Goal: Task Accomplishment & Management: Complete application form

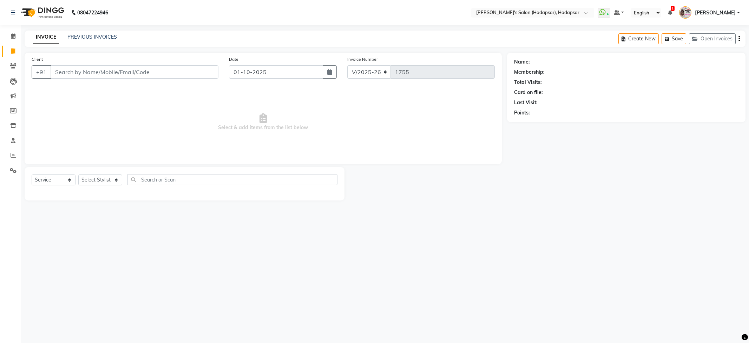
select select "108"
select select "service"
click at [93, 65] on input "Client" at bounding box center [135, 71] width 168 height 13
select select "9451"
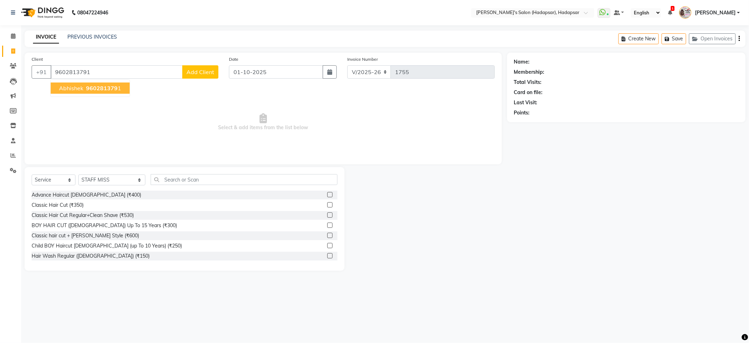
type input "9602813791"
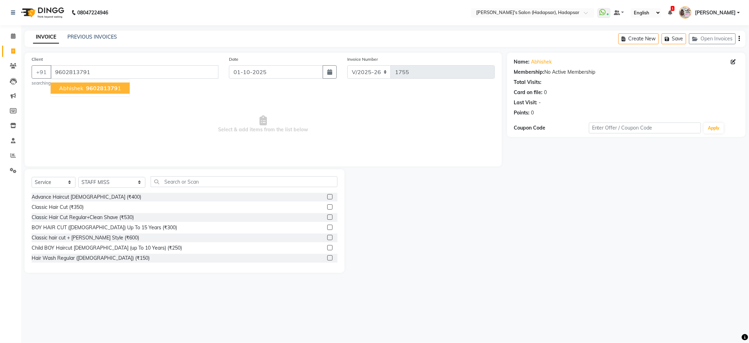
click at [80, 90] on span "Abhishek" at bounding box center [71, 88] width 24 height 7
click at [92, 182] on select "Select Stylist ABHI [PERSON_NAME] [PERSON_NAME] MANAGER [PERSON_NAME] PRIYA [PE…" at bounding box center [111, 182] width 67 height 11
select select "82667"
click at [78, 177] on select "Select Stylist ABHI [PERSON_NAME] [PERSON_NAME] MANAGER [PERSON_NAME] PRIYA [PE…" at bounding box center [111, 182] width 67 height 11
drag, startPoint x: 94, startPoint y: 194, endPoint x: 96, endPoint y: 201, distance: 7.1
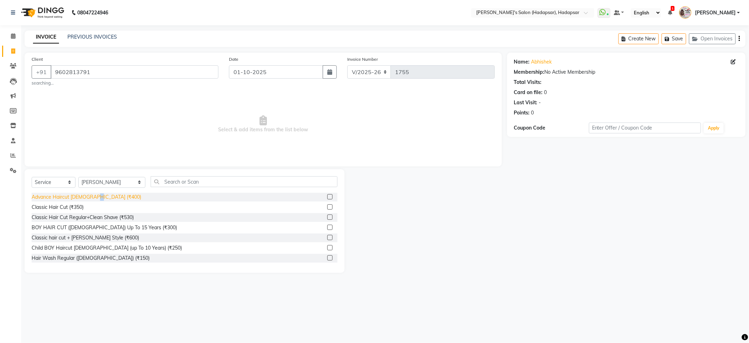
click at [94, 196] on div "Advance Haircut [DEMOGRAPHIC_DATA] (₹400)" at bounding box center [185, 197] width 306 height 9
click at [90, 195] on div "Advance Haircut [DEMOGRAPHIC_DATA] (₹400)" at bounding box center [87, 196] width 110 height 7
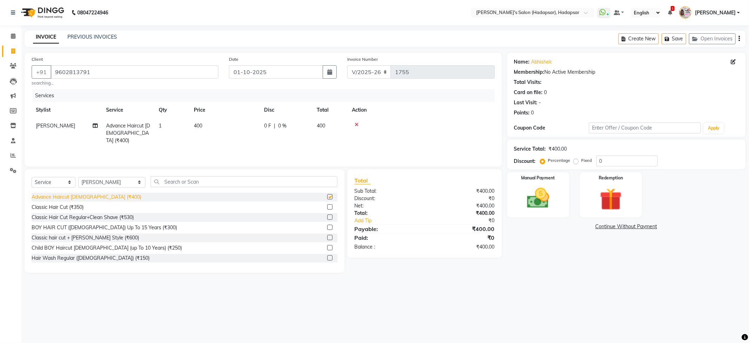
checkbox input "false"
click at [520, 202] on img at bounding box center [538, 198] width 38 height 27
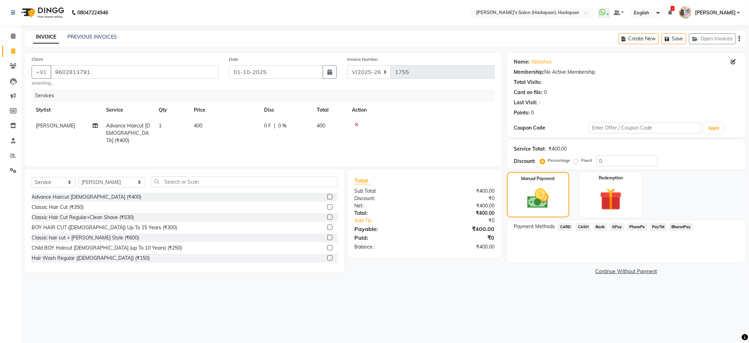
click at [584, 226] on span "CASH" at bounding box center [583, 227] width 15 height 8
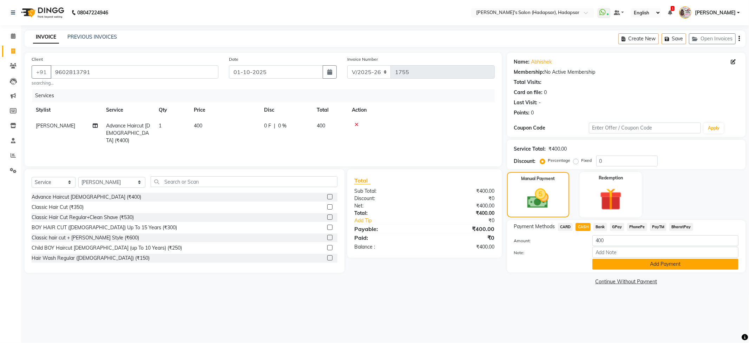
click at [623, 260] on button "Add Payment" at bounding box center [665, 264] width 146 height 11
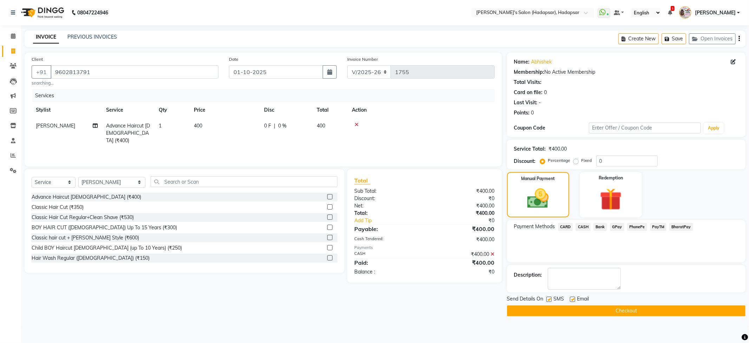
click at [609, 307] on button "Checkout" at bounding box center [626, 310] width 238 height 11
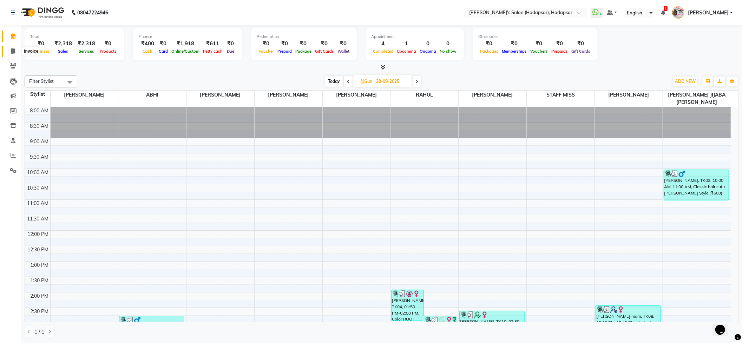
click at [12, 50] on icon at bounding box center [13, 50] width 4 height 5
select select "108"
select select "service"
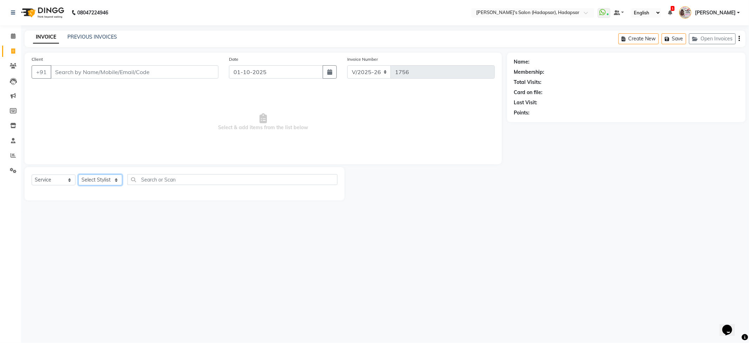
click at [114, 177] on select "Select Stylist" at bounding box center [100, 180] width 44 height 11
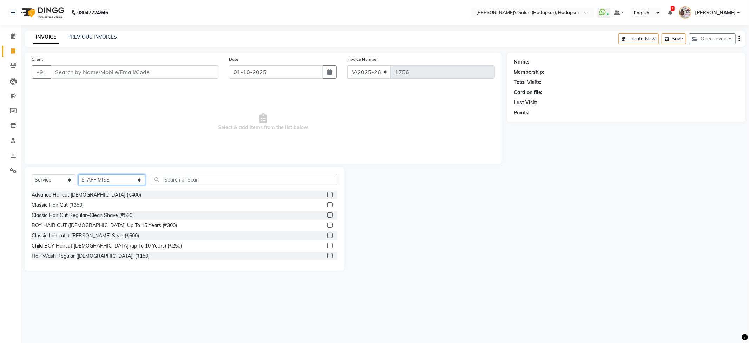
select select "85655"
click at [78, 175] on select "Select Stylist ABHI [PERSON_NAME] [PERSON_NAME] MANAGER [PERSON_NAME] PRIYA [PE…" at bounding box center [111, 180] width 67 height 11
click at [175, 176] on input "text" at bounding box center [244, 179] width 186 height 11
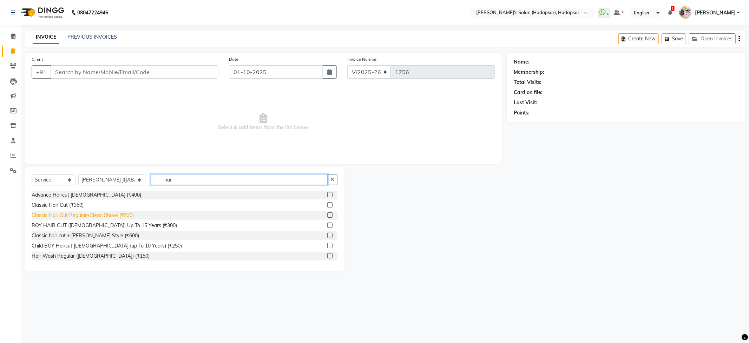
type input "hai"
click at [107, 218] on div "Classic Hair Cut Regular+Clean Shave (₹530)" at bounding box center [83, 215] width 102 height 7
checkbox input "false"
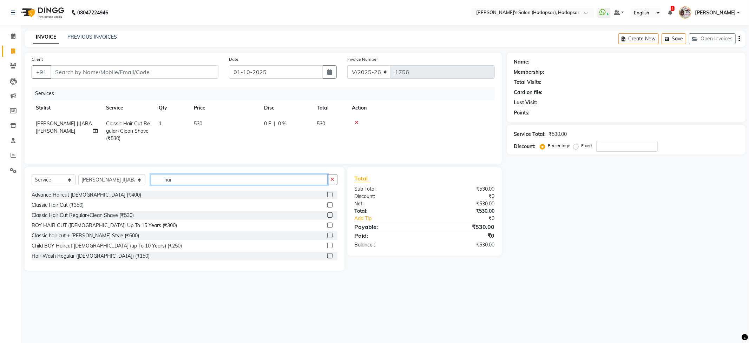
click at [167, 183] on input "hai" at bounding box center [239, 179] width 177 height 11
type input "h"
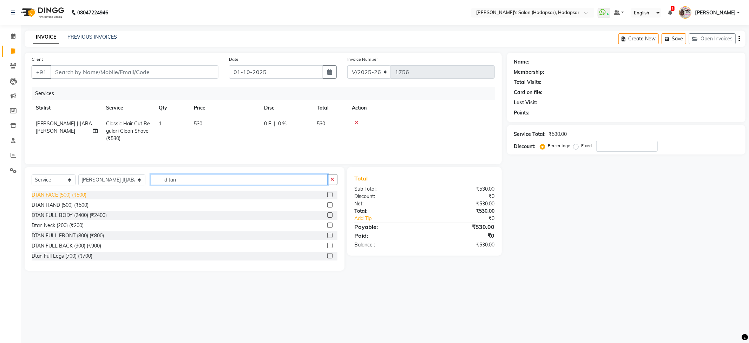
type input "d tan"
click at [54, 196] on div "DTAN FACE (500) (₹500)" at bounding box center [59, 194] width 55 height 7
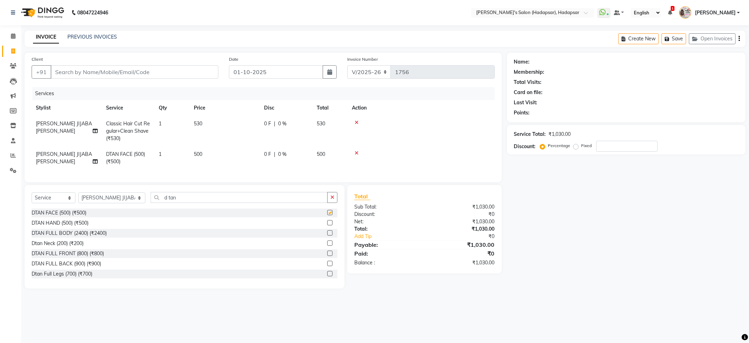
checkbox input "false"
click at [176, 201] on input "d tan" at bounding box center [239, 197] width 177 height 11
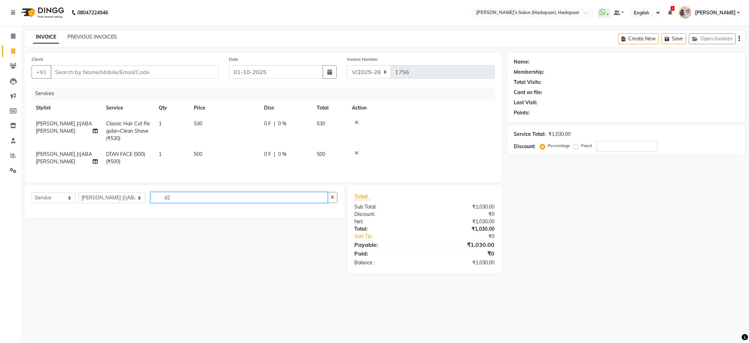
type input "d"
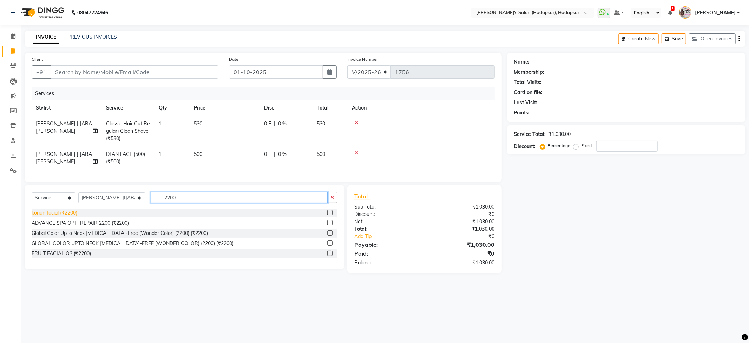
type input "2200"
click at [38, 217] on div "korian facial (₹2200)" at bounding box center [55, 212] width 46 height 7
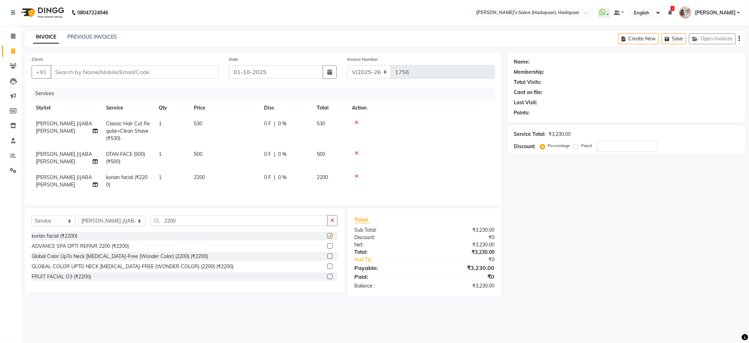
checkbox input "false"
click at [57, 183] on span "[PERSON_NAME] JIJABA [PERSON_NAME]" at bounding box center [64, 181] width 56 height 14
select select "85655"
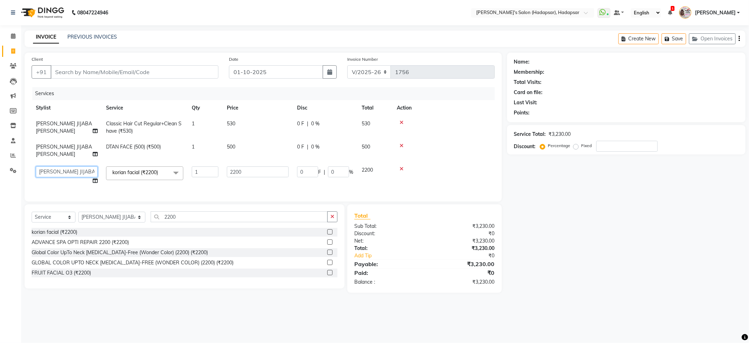
click at [51, 173] on select "ABHI AJINATH RATHOD APEKSHA GAIKWAD MANAGER PAVAN PRIYA DAREKAR RAHUL ROHIT DHA…" at bounding box center [67, 171] width 62 height 11
select select "71502"
click at [44, 152] on span "[PERSON_NAME] JIJABA [PERSON_NAME]" at bounding box center [64, 151] width 56 height 14
select select "85655"
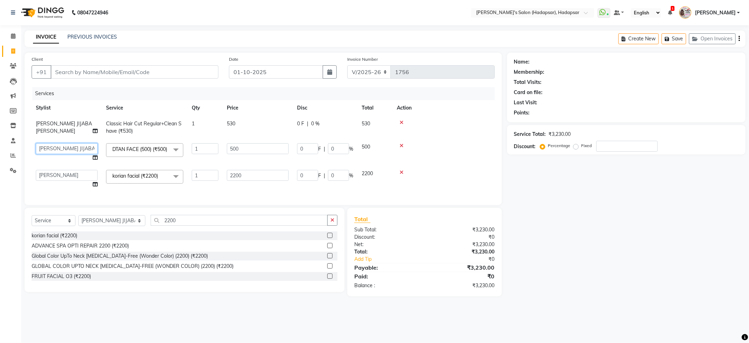
drag, startPoint x: 48, startPoint y: 146, endPoint x: 51, endPoint y: 152, distance: 6.5
click at [50, 150] on select "ABHI AJINATH RATHOD APEKSHA GAIKWAD MANAGER PAVAN PRIYA DAREKAR RAHUL ROHIT DHA…" at bounding box center [67, 148] width 62 height 11
select select "71502"
click at [237, 123] on td "530" at bounding box center [258, 127] width 70 height 23
select select "85655"
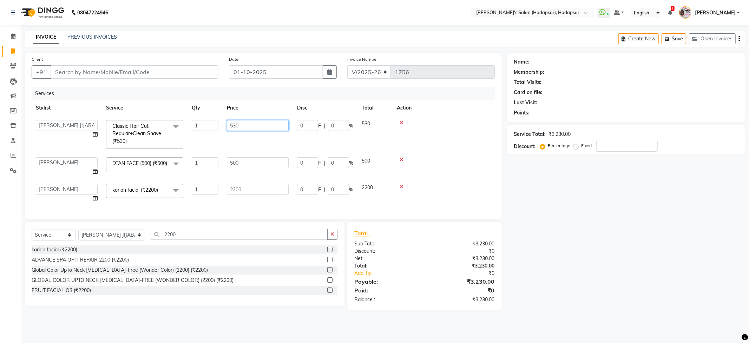
click at [243, 125] on input "530" at bounding box center [258, 125] width 62 height 11
type input "530"
click at [245, 137] on td "530" at bounding box center [258, 134] width 70 height 37
select select "85655"
click at [83, 72] on input "Client" at bounding box center [135, 71] width 168 height 13
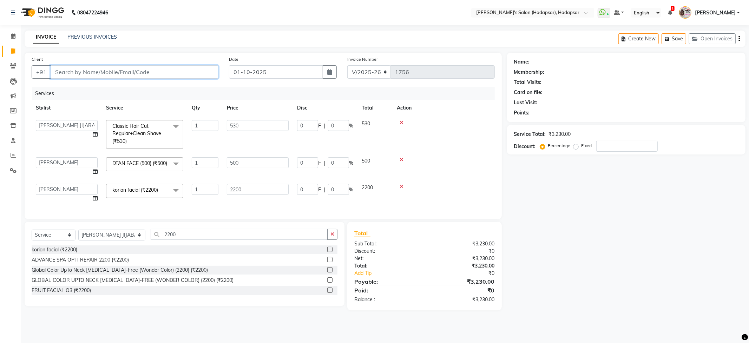
type input "7"
type input "0"
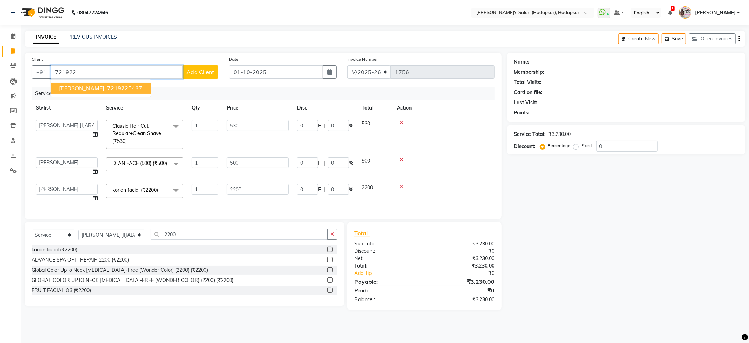
click at [79, 89] on span "Manjushree SHINDE" at bounding box center [81, 88] width 45 height 7
type input "7219225437"
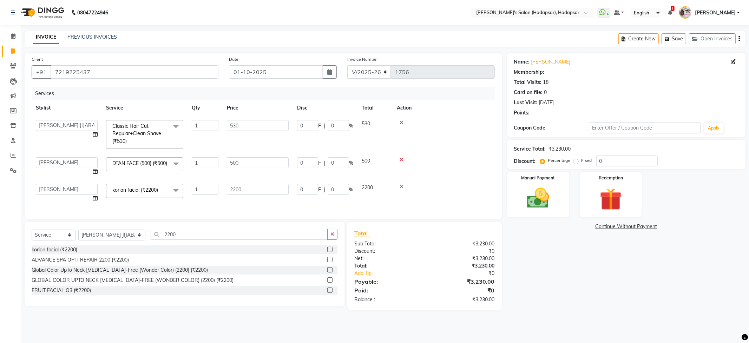
type input "330"
type input "15"
type input "75"
type input "15"
type input "79.5"
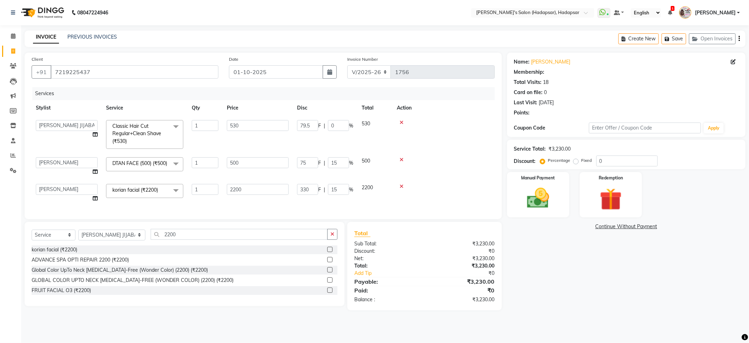
type input "15"
select select "1: Object"
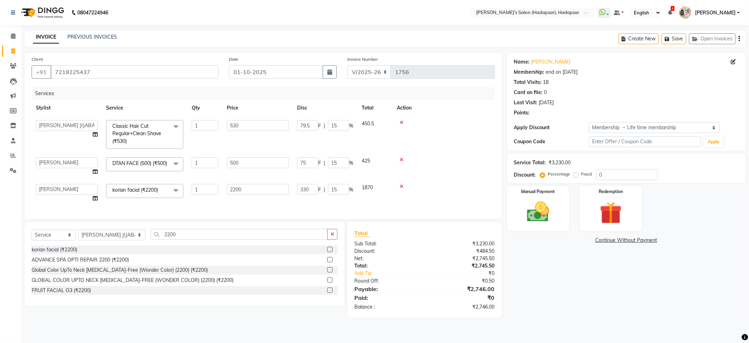
type input "15"
click at [528, 212] on img at bounding box center [538, 212] width 38 height 27
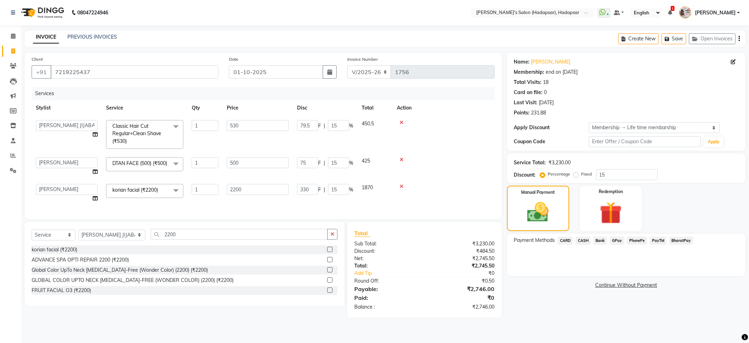
click at [641, 239] on span "PhonePe" at bounding box center [637, 241] width 20 height 8
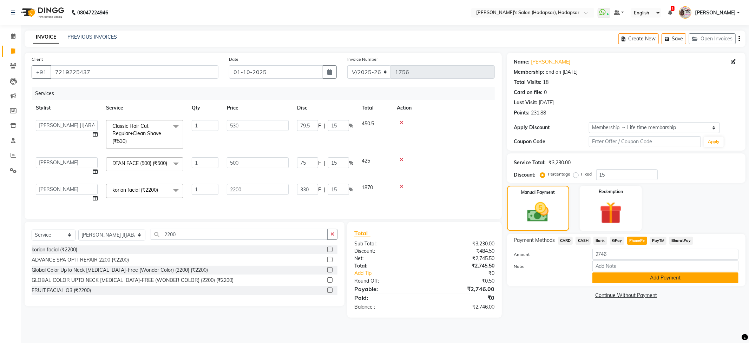
click at [638, 274] on button "Add Payment" at bounding box center [665, 277] width 146 height 11
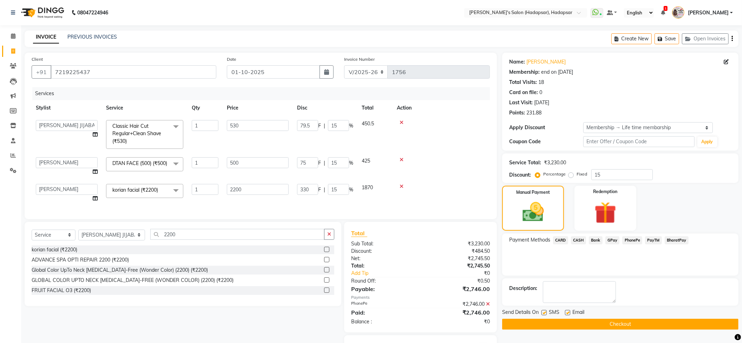
click at [623, 320] on button "Checkout" at bounding box center [620, 324] width 236 height 11
click at [70, 241] on select "Select Service Product Membership Package Voucher Prepaid Gift Card" at bounding box center [54, 235] width 44 height 11
select select "product"
click at [32, 240] on select "Select Service Product Membership Package Voucher Prepaid Gift Card" at bounding box center [54, 235] width 44 height 11
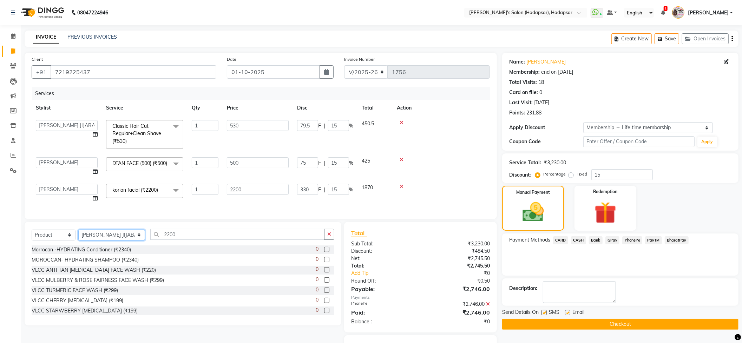
click at [122, 241] on select "Select Stylist ABHI [PERSON_NAME] [PERSON_NAME] MANAGER [PERSON_NAME] PRIYA [PE…" at bounding box center [111, 235] width 67 height 11
select select "71502"
click at [78, 240] on select "Select Stylist ABHI [PERSON_NAME] [PERSON_NAME] MANAGER [PERSON_NAME] PRIYA [PE…" at bounding box center [111, 235] width 67 height 11
click at [188, 240] on input "2200" at bounding box center [237, 234] width 174 height 11
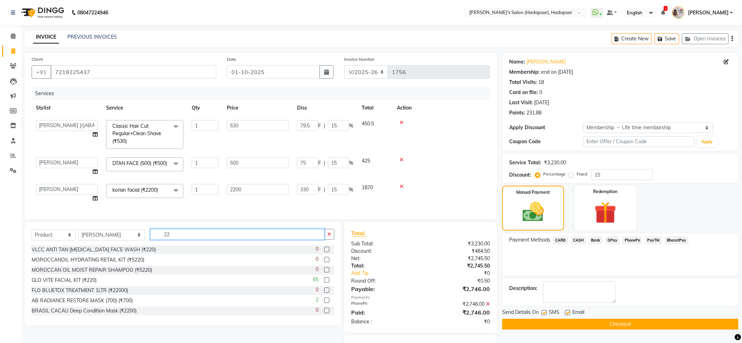
type input "2"
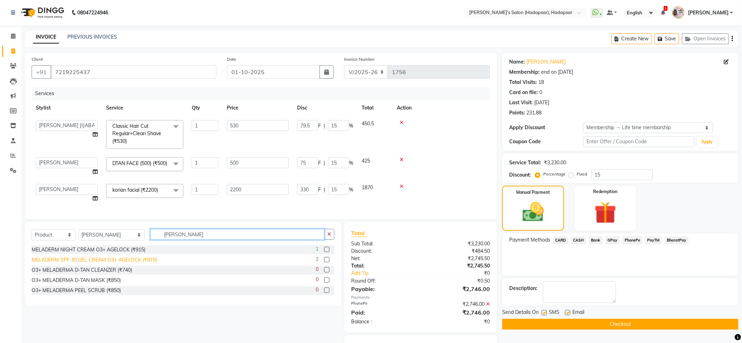
type input "mel"
click at [91, 264] on div "MELADERM SPF 30 GEL CREAM O3+ AGELOCK (₹915)" at bounding box center [94, 259] width 125 height 7
checkbox input "false"
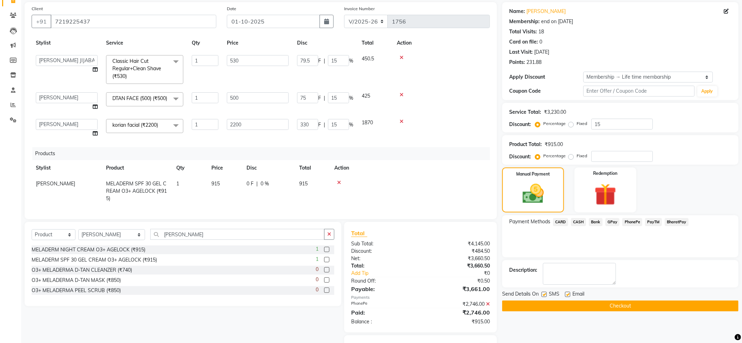
scroll to position [85, 0]
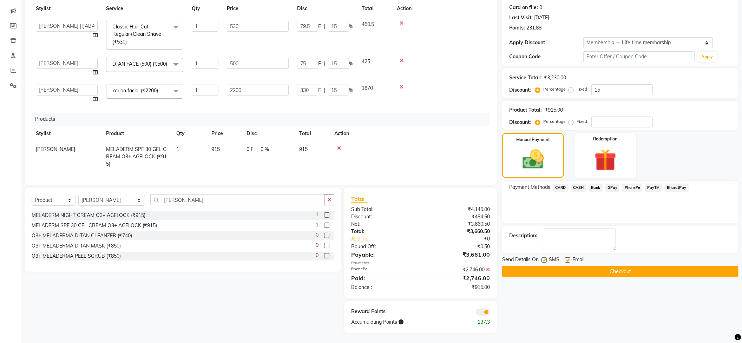
click at [623, 185] on span "PhonePe" at bounding box center [632, 188] width 20 height 8
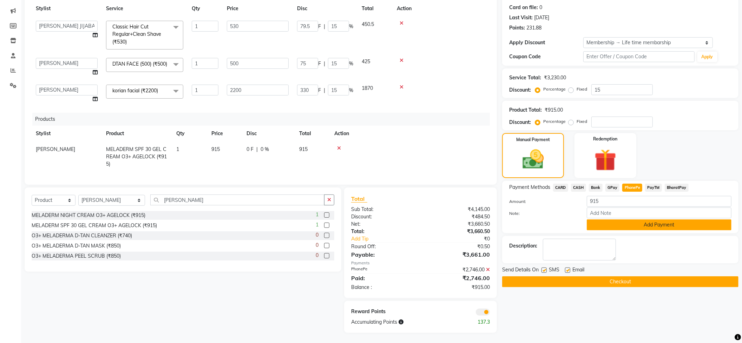
click at [610, 225] on button "Add Payment" at bounding box center [659, 224] width 145 height 11
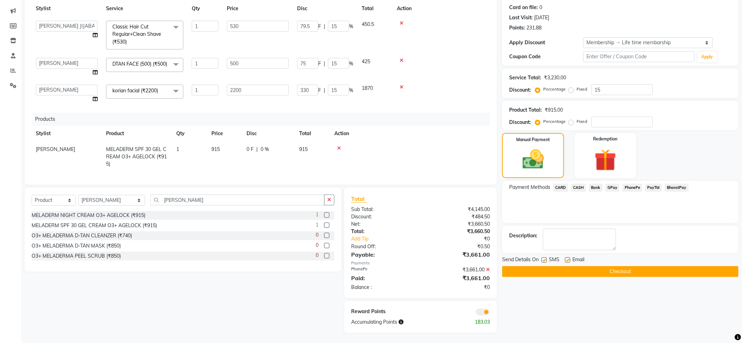
click at [550, 270] on button "Checkout" at bounding box center [620, 271] width 236 height 11
